Goal: Task Accomplishment & Management: Use online tool/utility

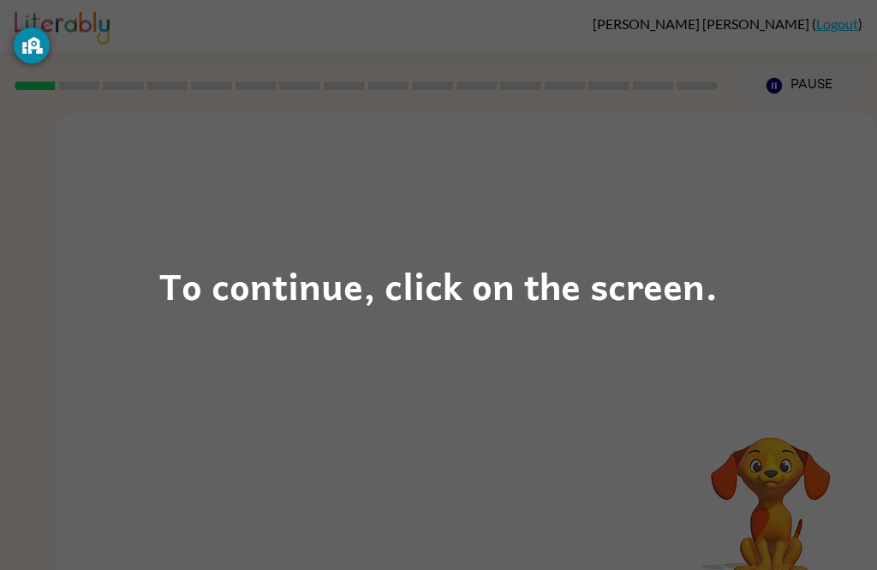
click at [359, 290] on div "To continue, click on the screen." at bounding box center [438, 285] width 559 height 58
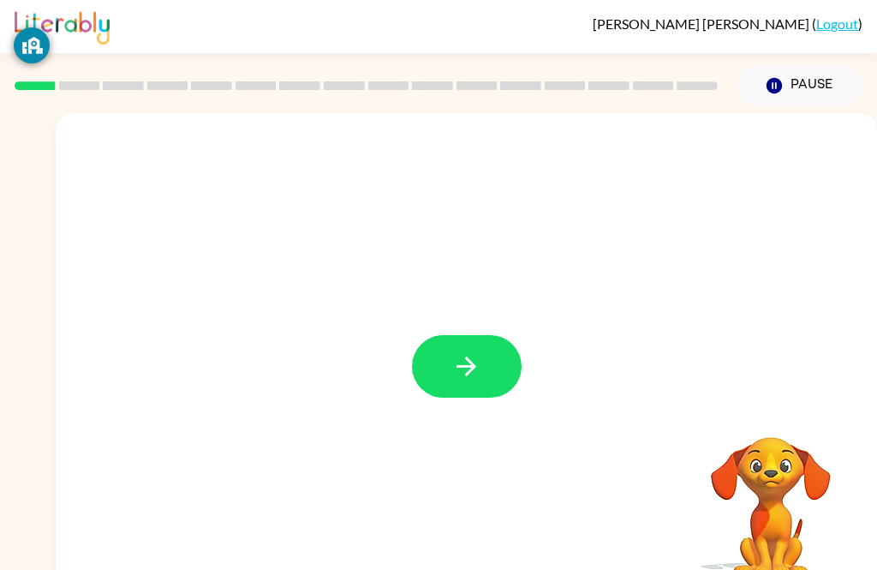
click at [488, 368] on button "button" at bounding box center [467, 366] width 110 height 63
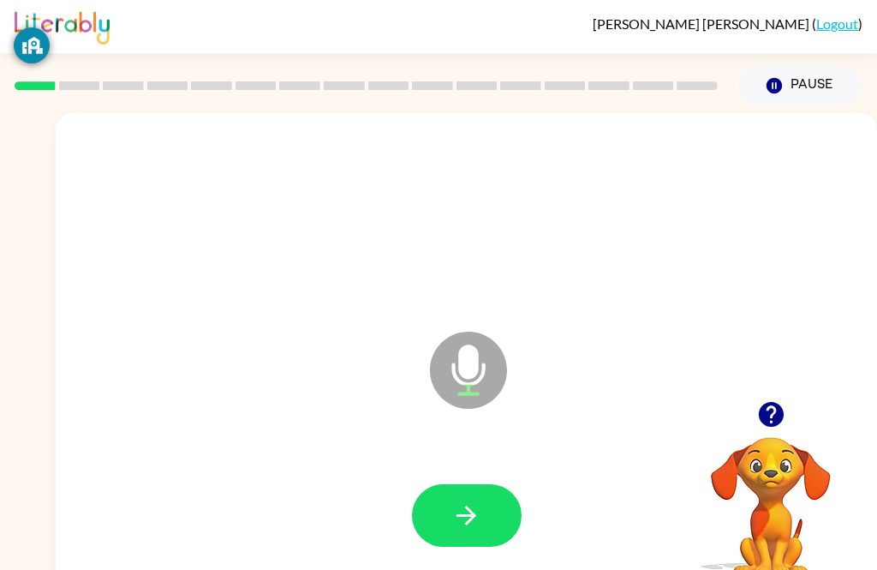
scroll to position [3, 0]
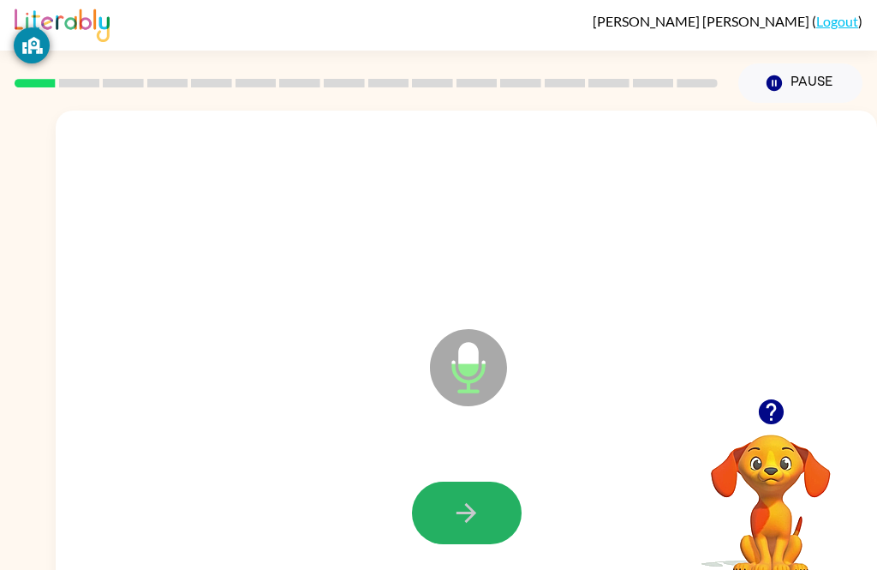
click at [453, 511] on icon "button" at bounding box center [466, 513] width 30 height 30
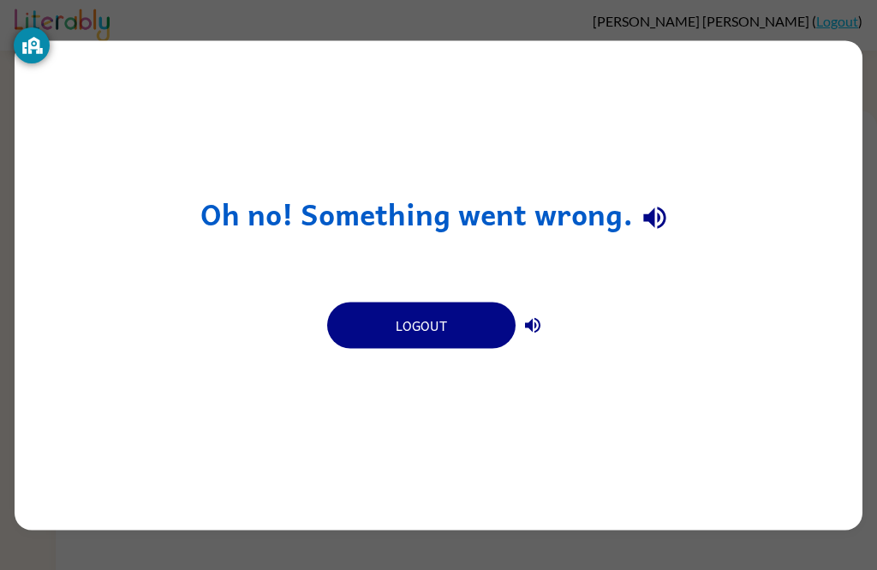
click at [440, 322] on button "Logout" at bounding box center [421, 325] width 188 height 46
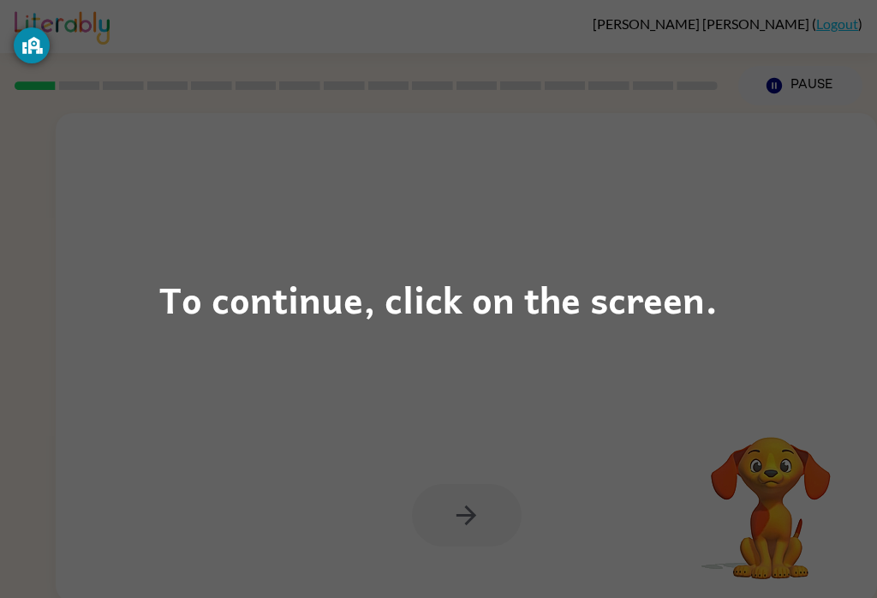
click at [434, 260] on div "To continue, click on the screen." at bounding box center [438, 299] width 877 height 598
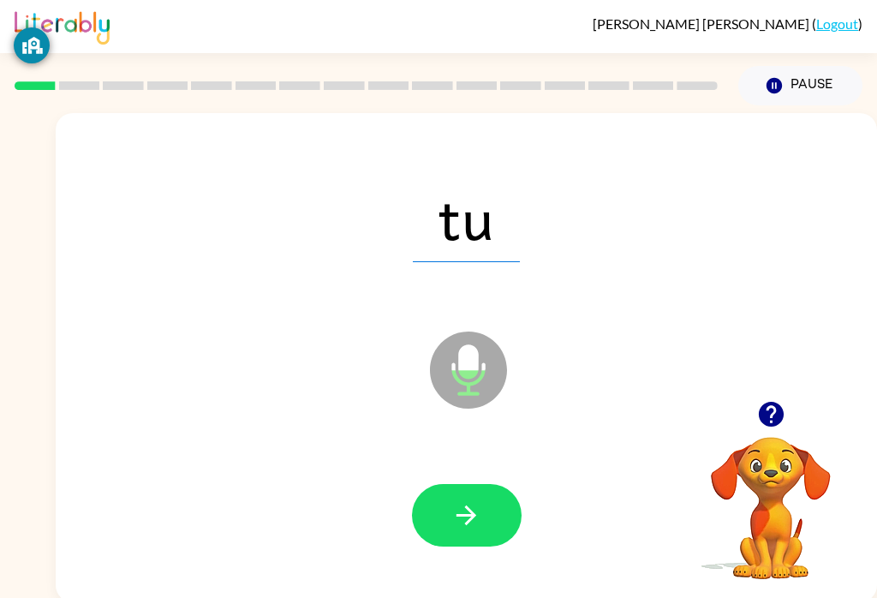
click at [501, 528] on button "button" at bounding box center [467, 515] width 110 height 63
click at [476, 536] on button "button" at bounding box center [467, 515] width 110 height 63
click at [471, 517] on icon "button" at bounding box center [466, 515] width 30 height 30
click at [473, 512] on icon "button" at bounding box center [467, 515] width 20 height 20
click at [483, 546] on button "button" at bounding box center [467, 515] width 110 height 63
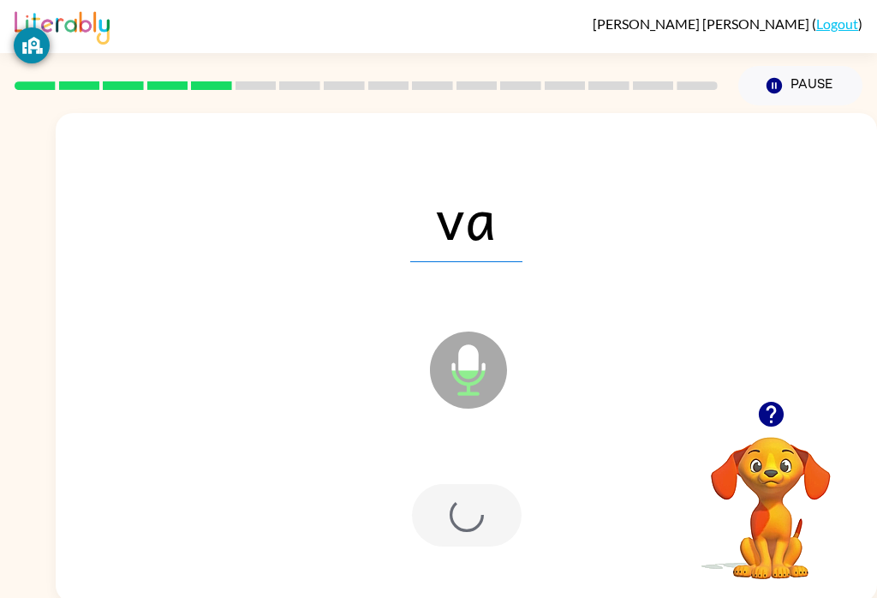
click at [483, 546] on div at bounding box center [467, 515] width 110 height 63
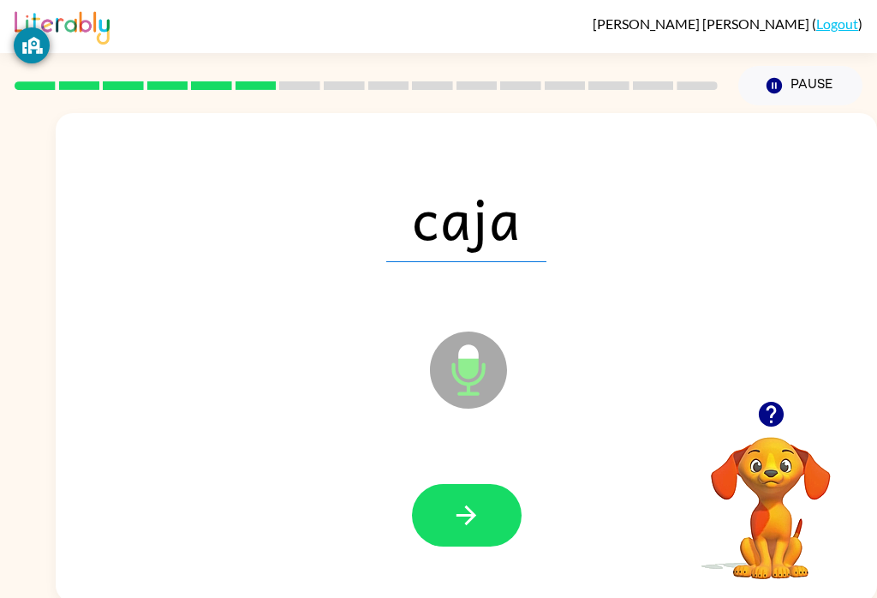
click at [487, 509] on button "button" at bounding box center [467, 515] width 110 height 63
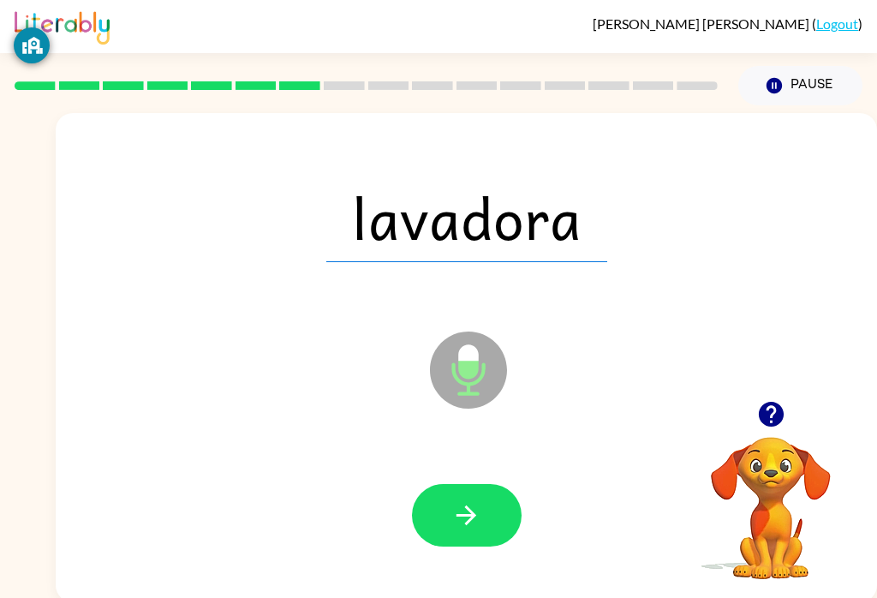
click at [464, 546] on button "button" at bounding box center [467, 515] width 110 height 63
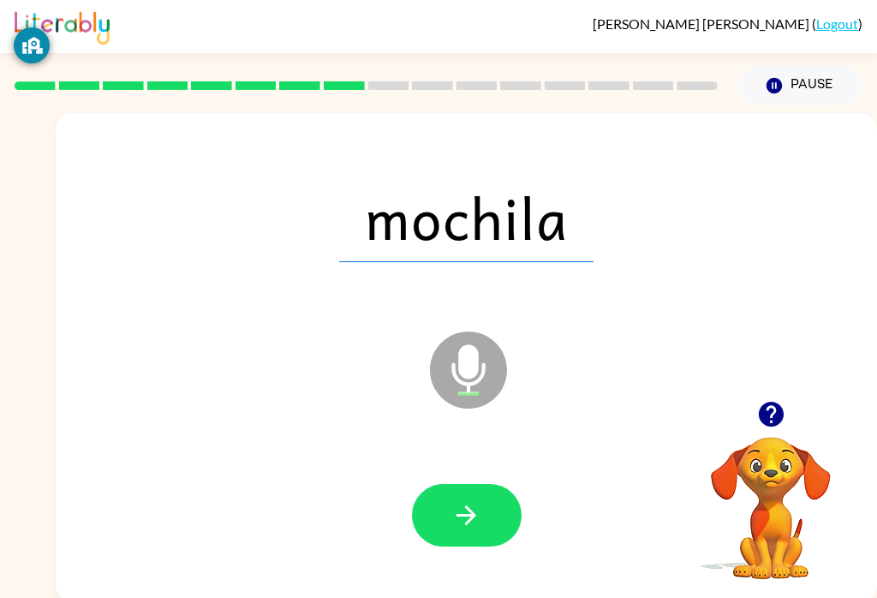
click at [484, 515] on button "button" at bounding box center [467, 515] width 110 height 63
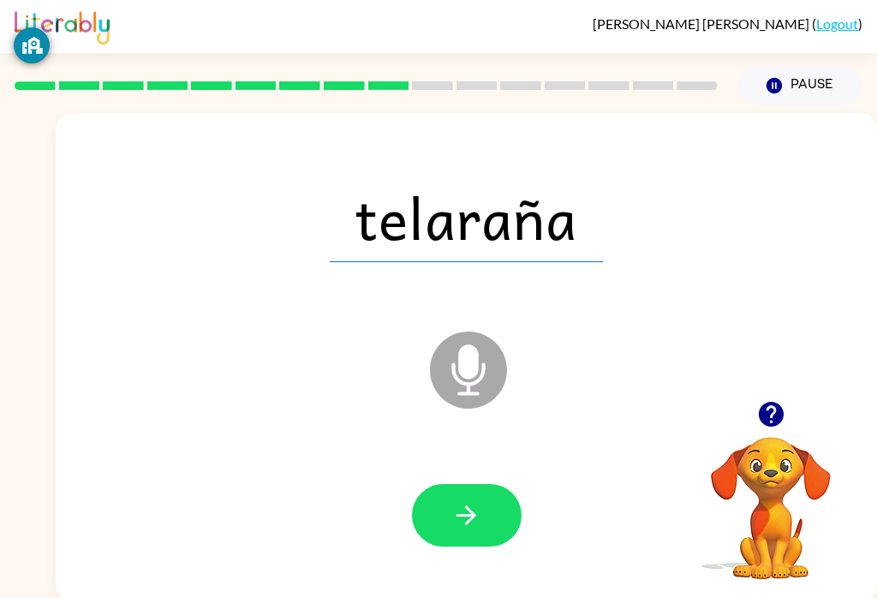
click at [486, 519] on button "button" at bounding box center [467, 515] width 110 height 63
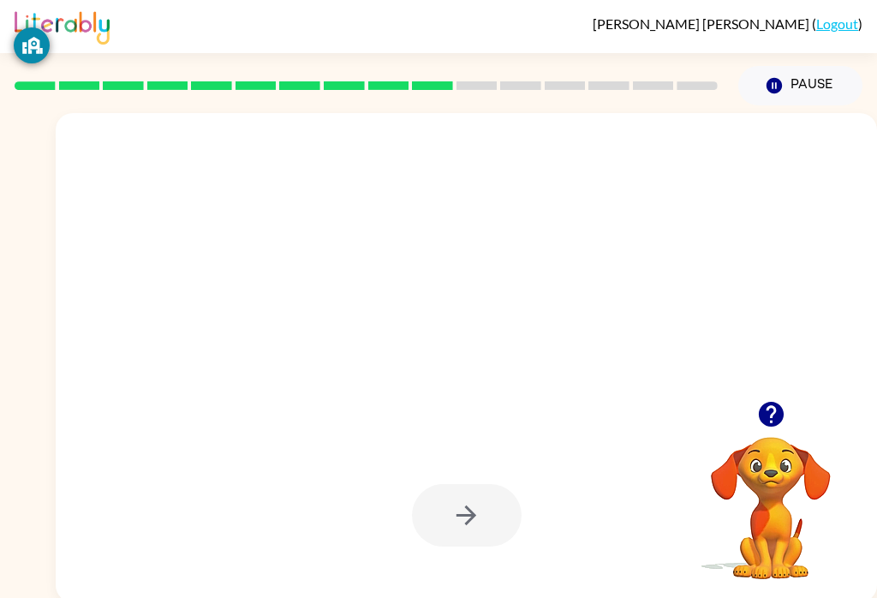
click at [758, 403] on icon "button" at bounding box center [771, 414] width 30 height 30
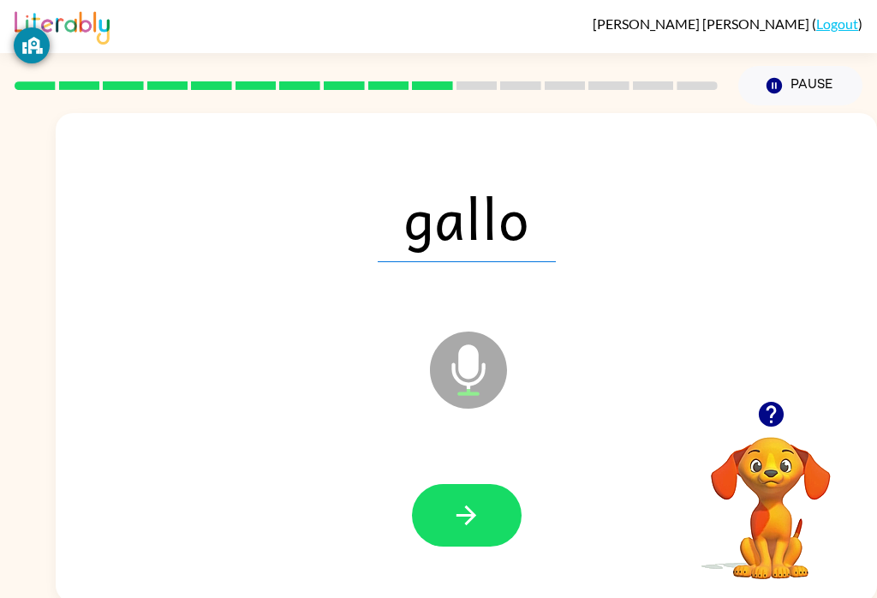
click at [484, 511] on button "button" at bounding box center [467, 515] width 110 height 63
click at [505, 522] on button "button" at bounding box center [467, 515] width 110 height 63
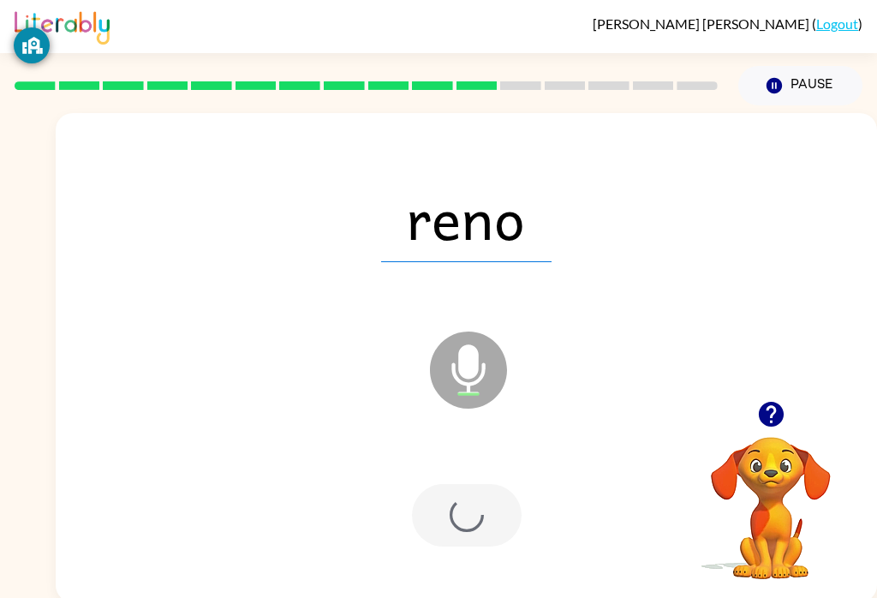
click at [505, 522] on div at bounding box center [467, 515] width 110 height 63
click at [482, 519] on div at bounding box center [467, 515] width 110 height 63
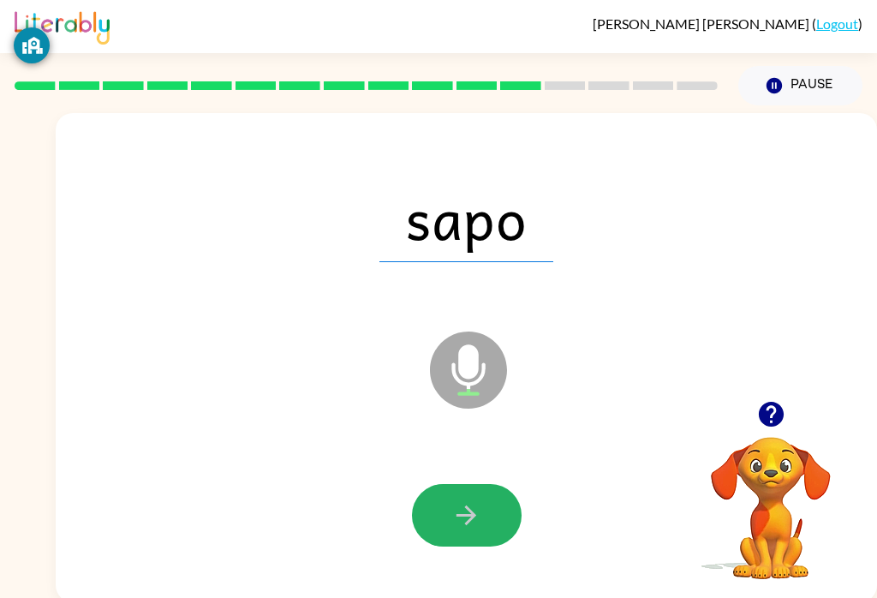
click at [490, 503] on button "button" at bounding box center [467, 515] width 110 height 63
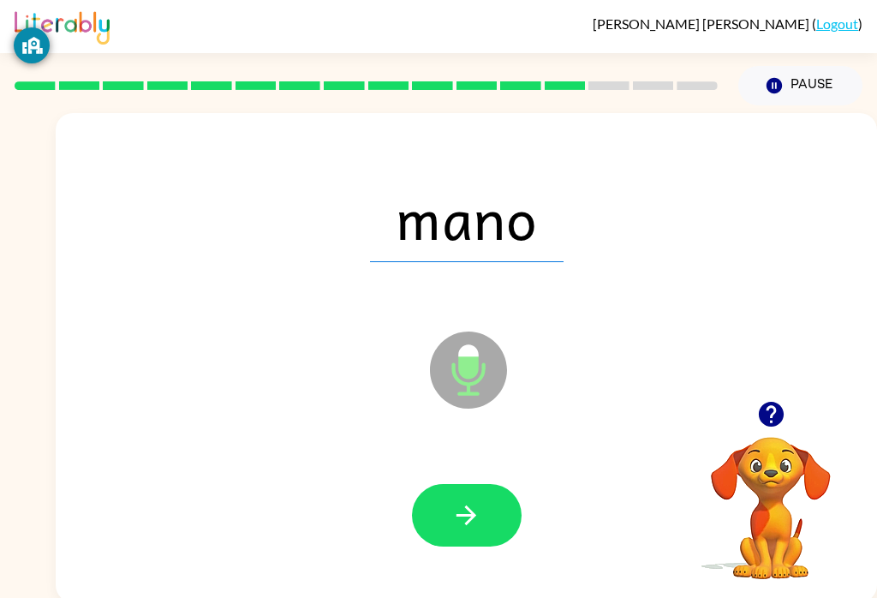
click at [474, 523] on icon "button" at bounding box center [466, 515] width 30 height 30
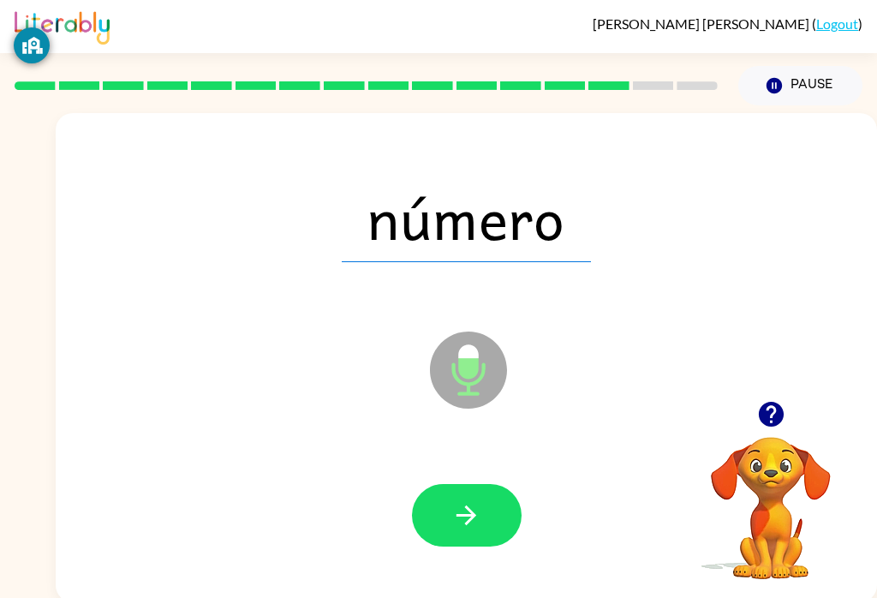
click at [484, 529] on button "button" at bounding box center [467, 515] width 110 height 63
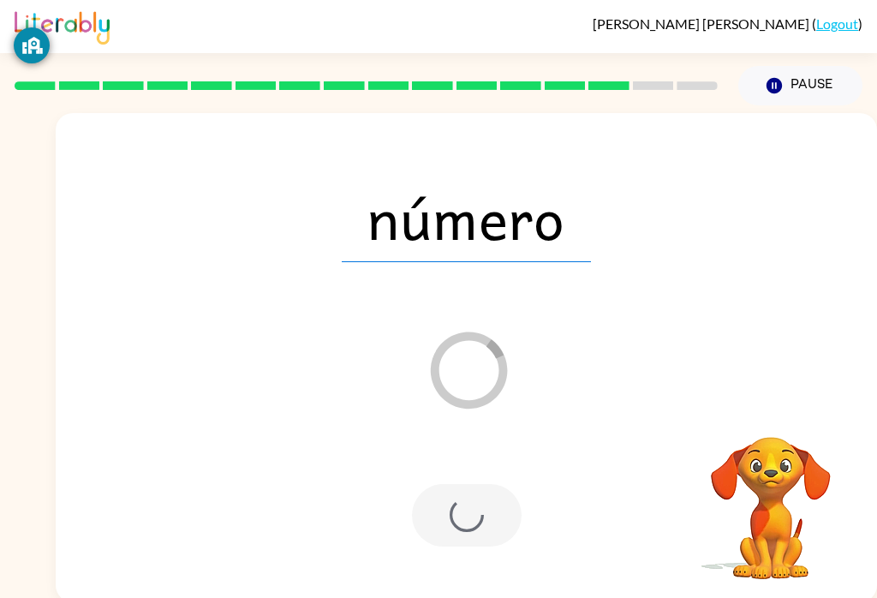
click at [475, 547] on div at bounding box center [467, 515] width 110 height 63
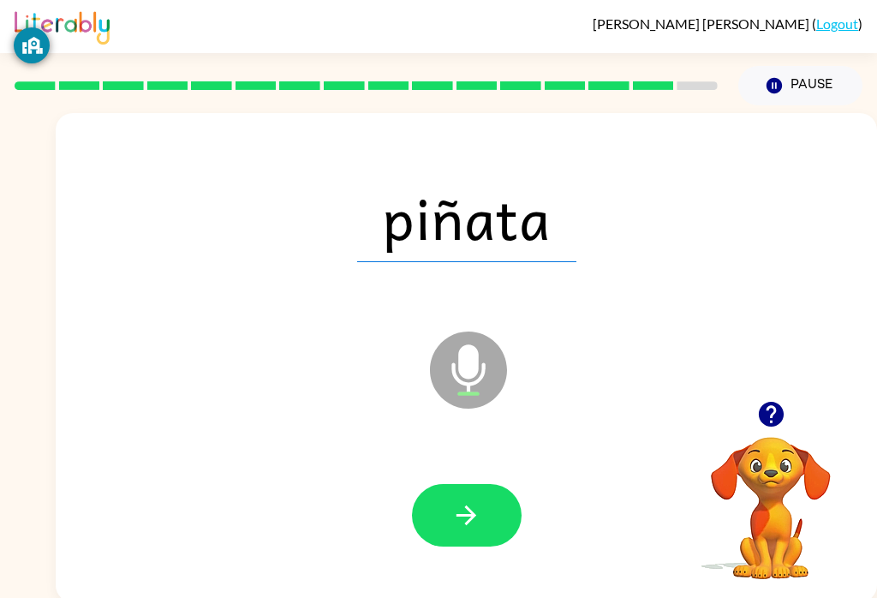
click at [451, 567] on div at bounding box center [466, 515] width 787 height 141
click at [469, 540] on button "button" at bounding box center [467, 515] width 110 height 63
